Goal: Navigation & Orientation: Find specific page/section

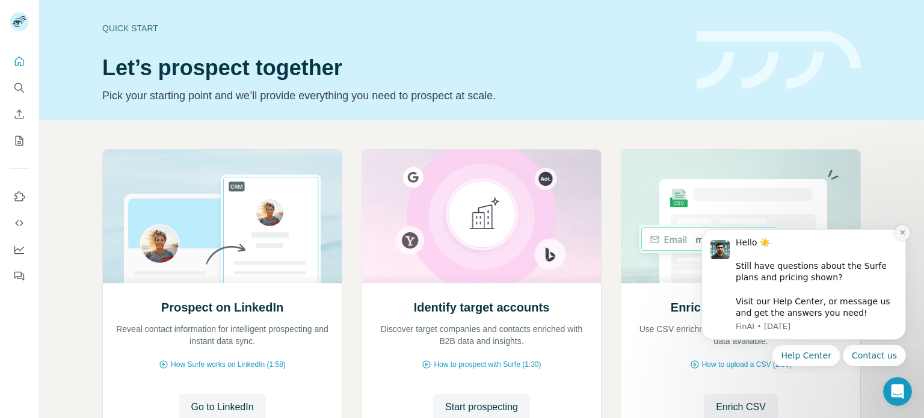
click at [902, 236] on icon "Dismiss notification" at bounding box center [903, 232] width 7 height 7
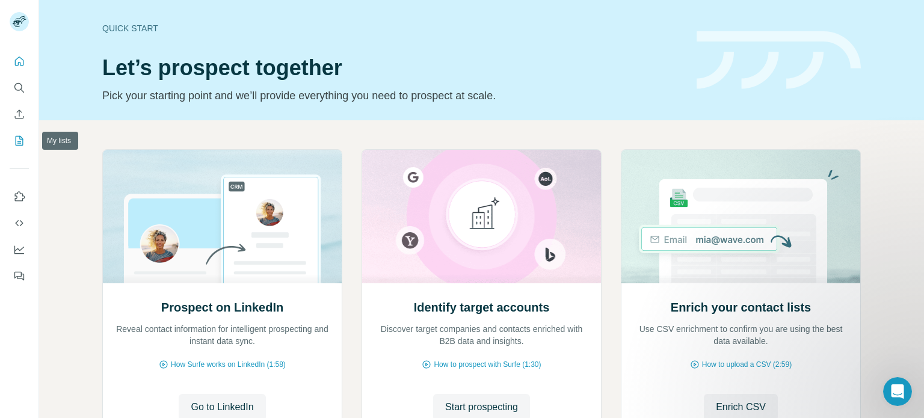
click at [19, 146] on icon "My lists" at bounding box center [19, 141] width 12 height 12
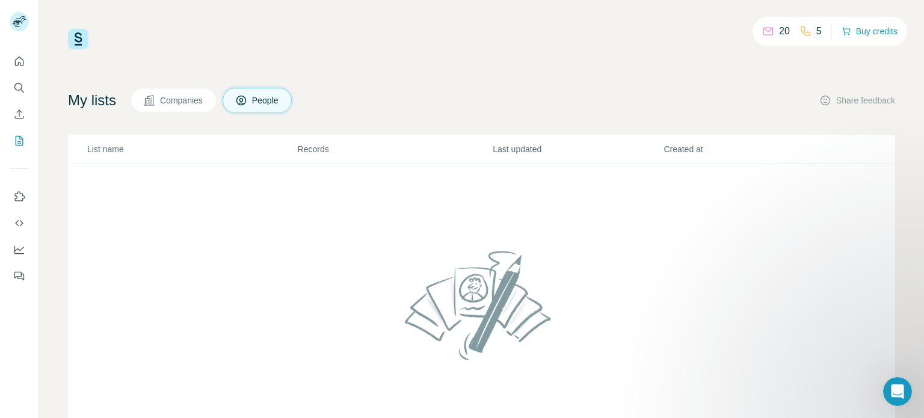
click at [779, 32] on p "20" at bounding box center [784, 31] width 11 height 14
click at [764, 32] on icon at bounding box center [768, 31] width 12 height 12
click at [19, 137] on icon "My lists" at bounding box center [20, 141] width 8 height 10
click at [184, 104] on span "Companies" at bounding box center [182, 100] width 44 height 12
click at [271, 102] on span "People" at bounding box center [266, 100] width 28 height 12
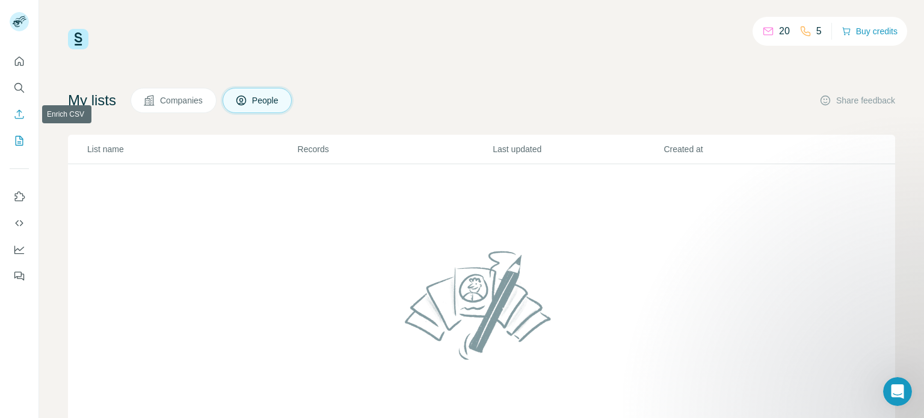
click at [19, 110] on icon "Enrich CSV" at bounding box center [19, 114] width 9 height 9
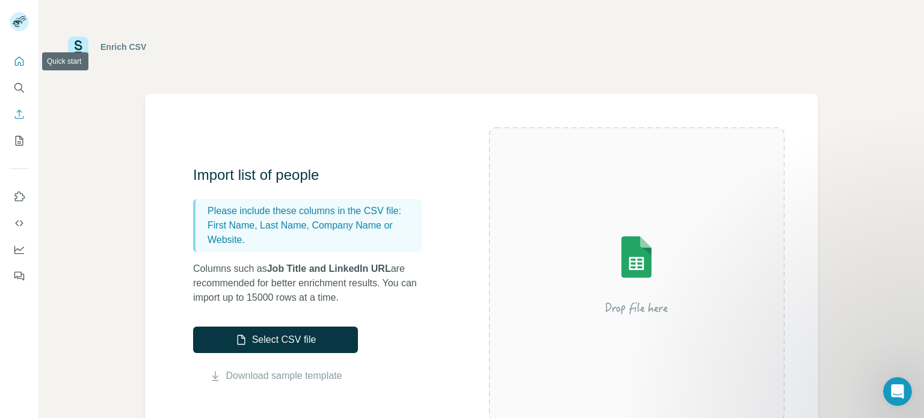
click at [24, 61] on icon "Quick start" at bounding box center [19, 61] width 12 height 12
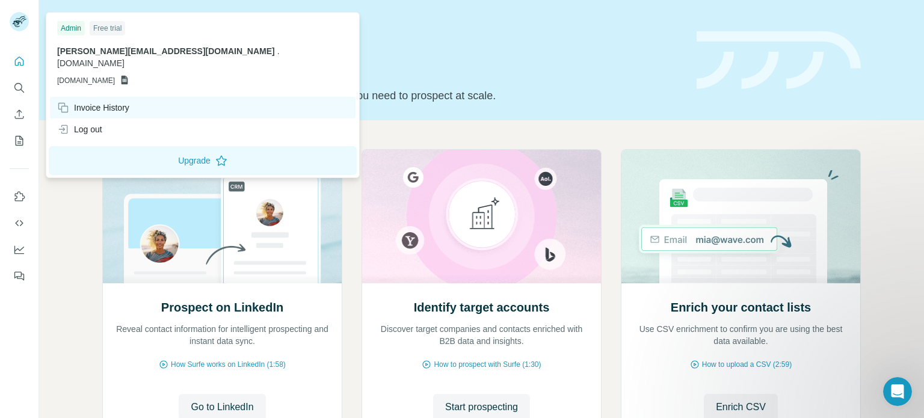
click at [123, 102] on div "Invoice History" at bounding box center [93, 108] width 72 height 12
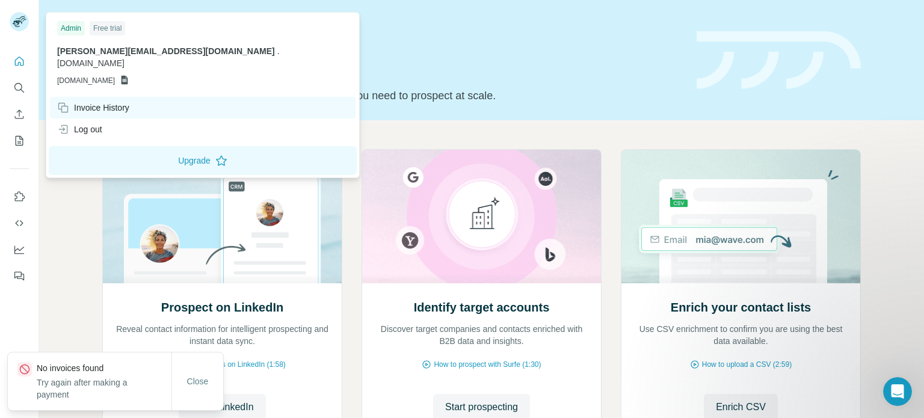
click at [123, 102] on div "Invoice History" at bounding box center [93, 108] width 72 height 12
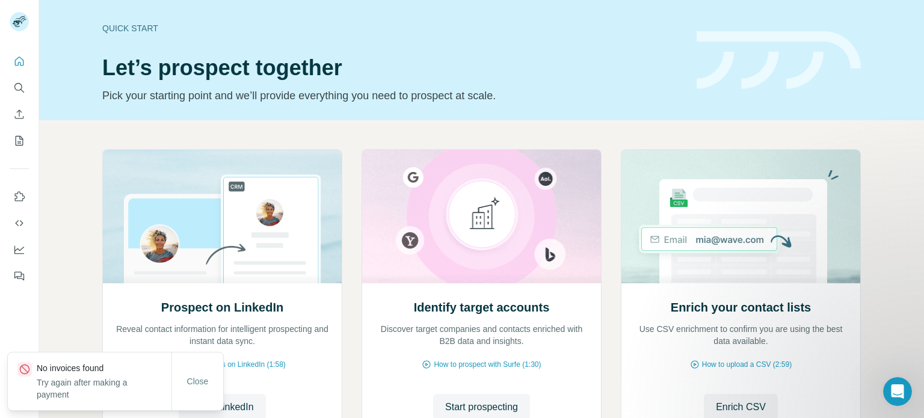
click at [878, 134] on div "Prospect on LinkedIn Reveal contact information for intelligent prospecting and…" at bounding box center [481, 320] width 885 height 400
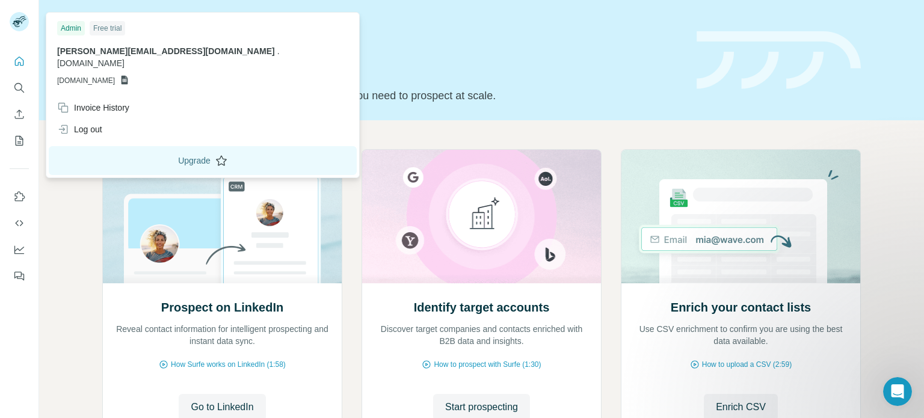
click at [113, 146] on button "Upgrade" at bounding box center [203, 160] width 308 height 29
click at [116, 31] on div "Free trial" at bounding box center [108, 28] width 36 height 14
click at [77, 27] on div "Admin" at bounding box center [71, 28] width 28 height 14
